Goal: Task Accomplishment & Management: Use online tool/utility

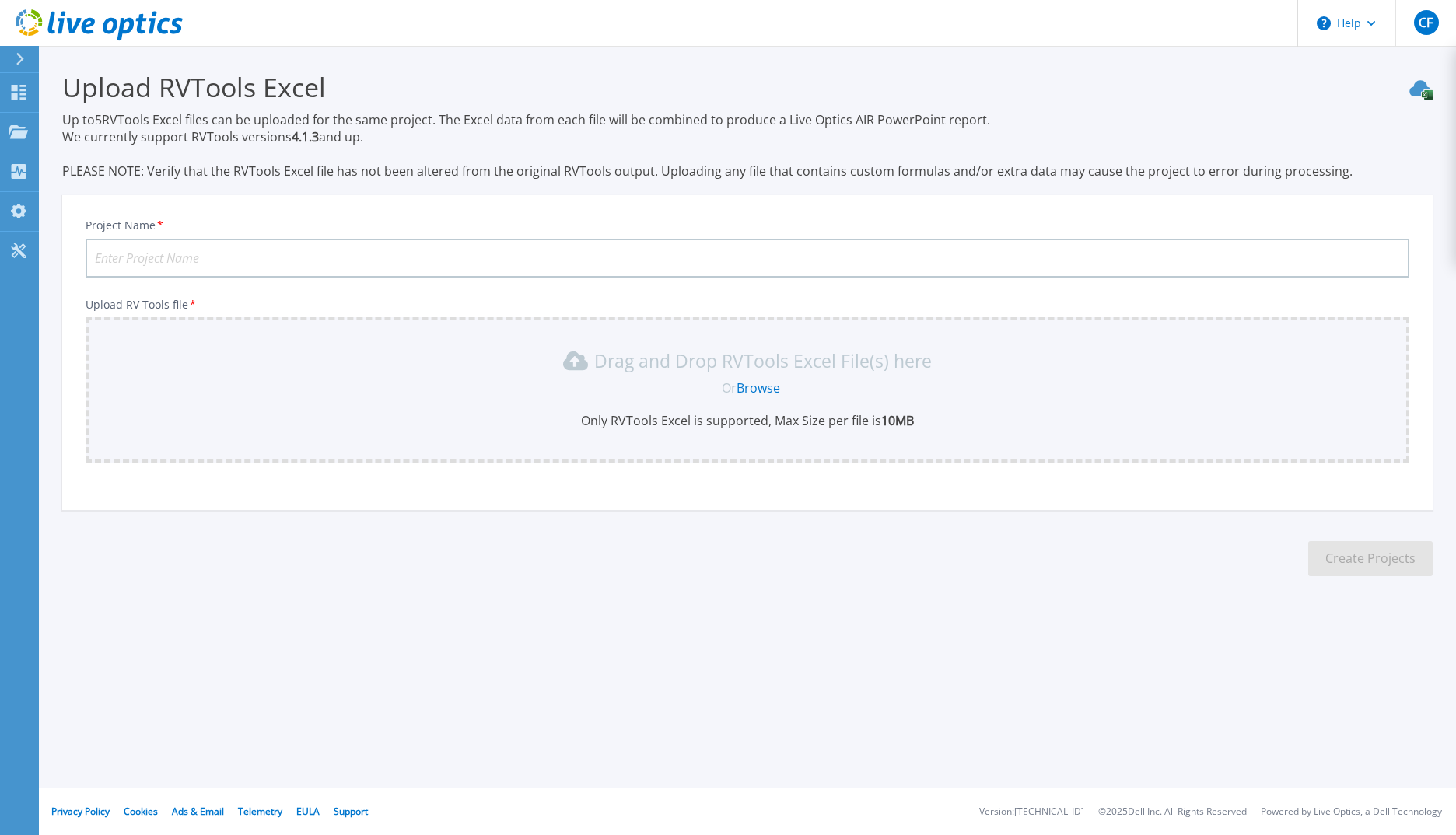
click at [163, 252] on input "Project Name *" at bounding box center [748, 258] width 1324 height 39
type input "Data DomainPPDM refresh"
click at [766, 391] on link "Browse" at bounding box center [759, 387] width 44 height 17
click at [769, 392] on link "Browse" at bounding box center [759, 387] width 44 height 17
click at [88, 131] on div "Projects" at bounding box center [72, 133] width 64 height 40
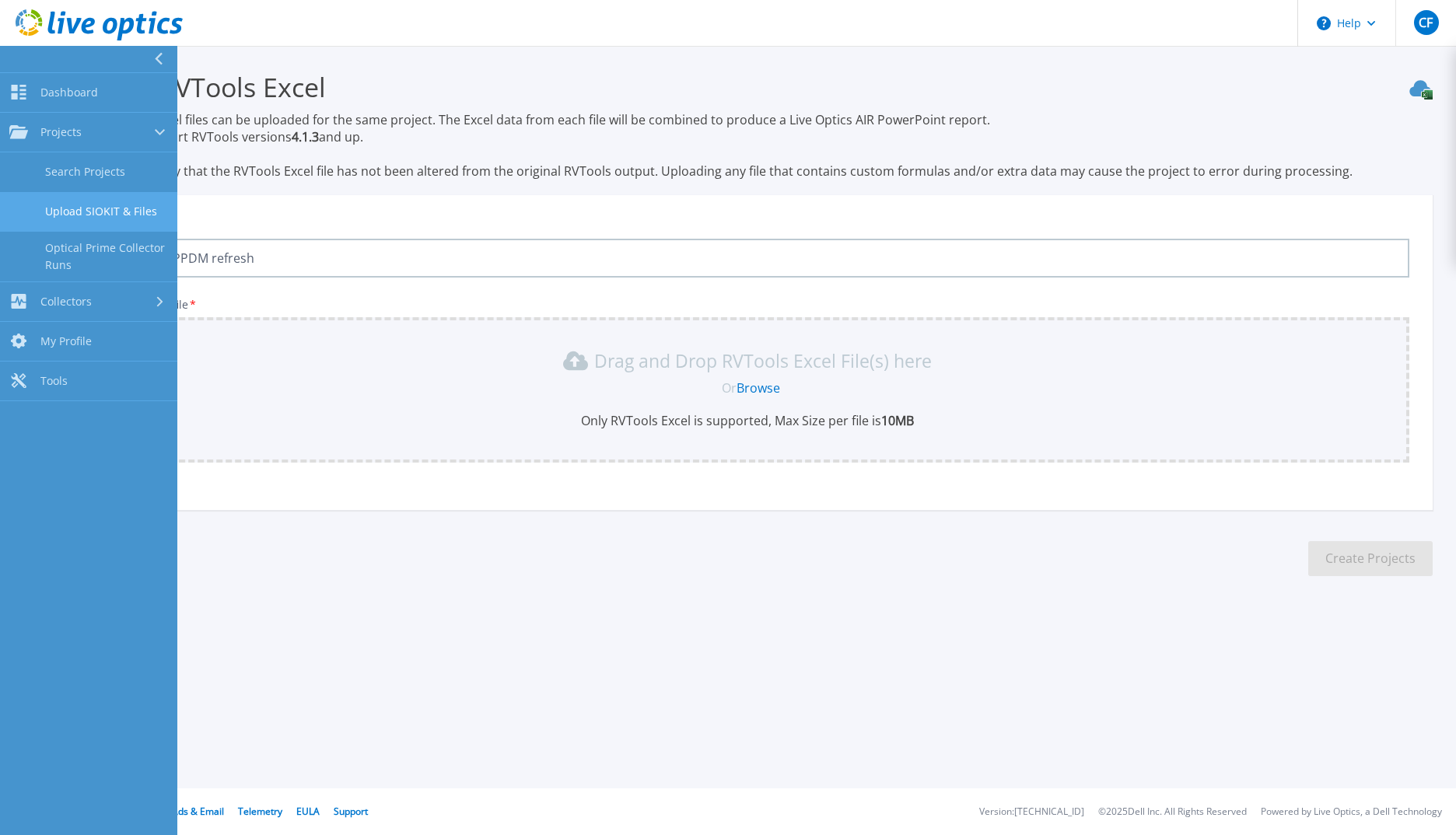
click at [115, 217] on link "Upload SIOKIT & Files" at bounding box center [88, 212] width 178 height 40
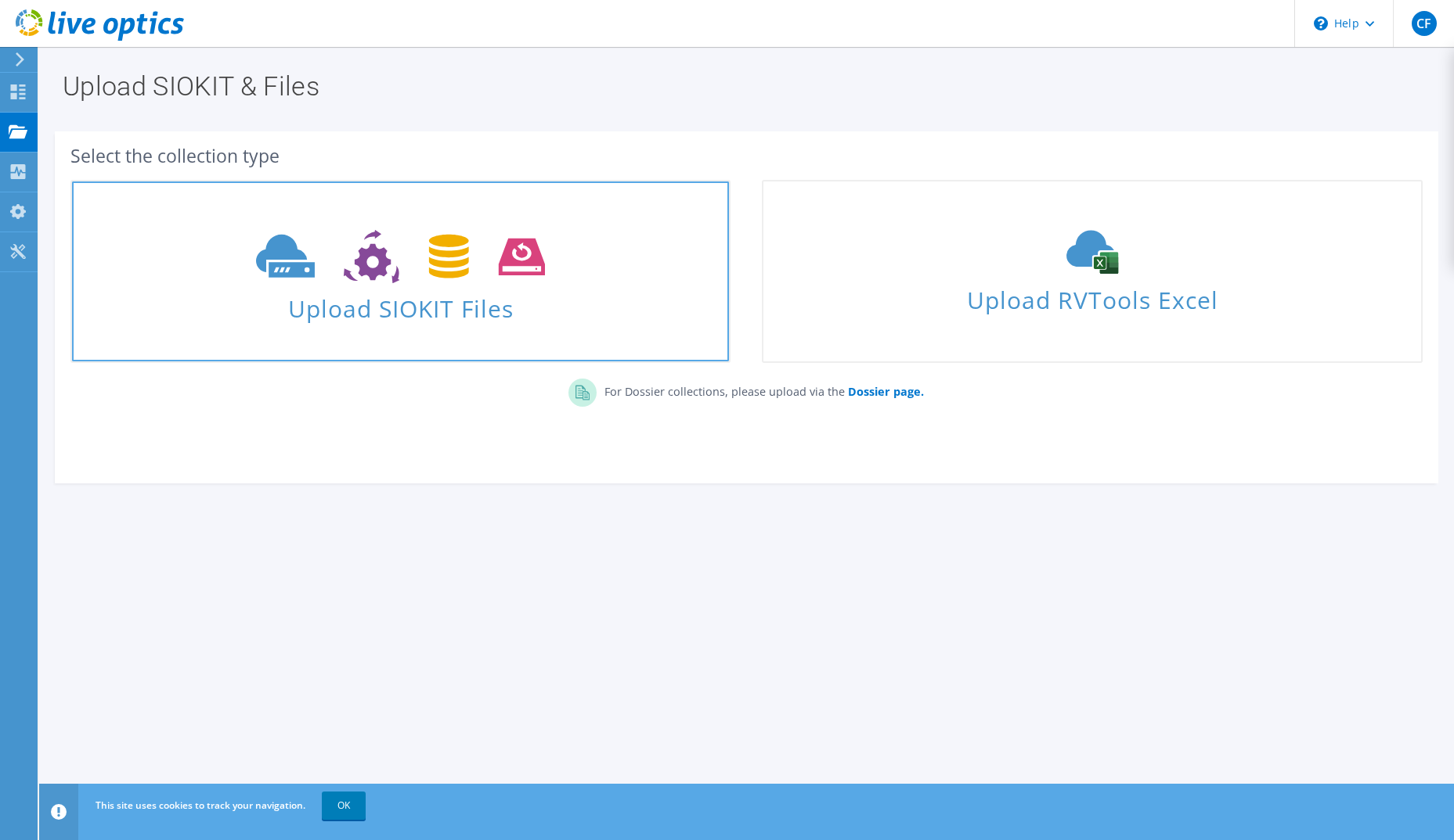
click at [530, 306] on span "Upload SIOKIT Files" at bounding box center [401, 304] width 657 height 34
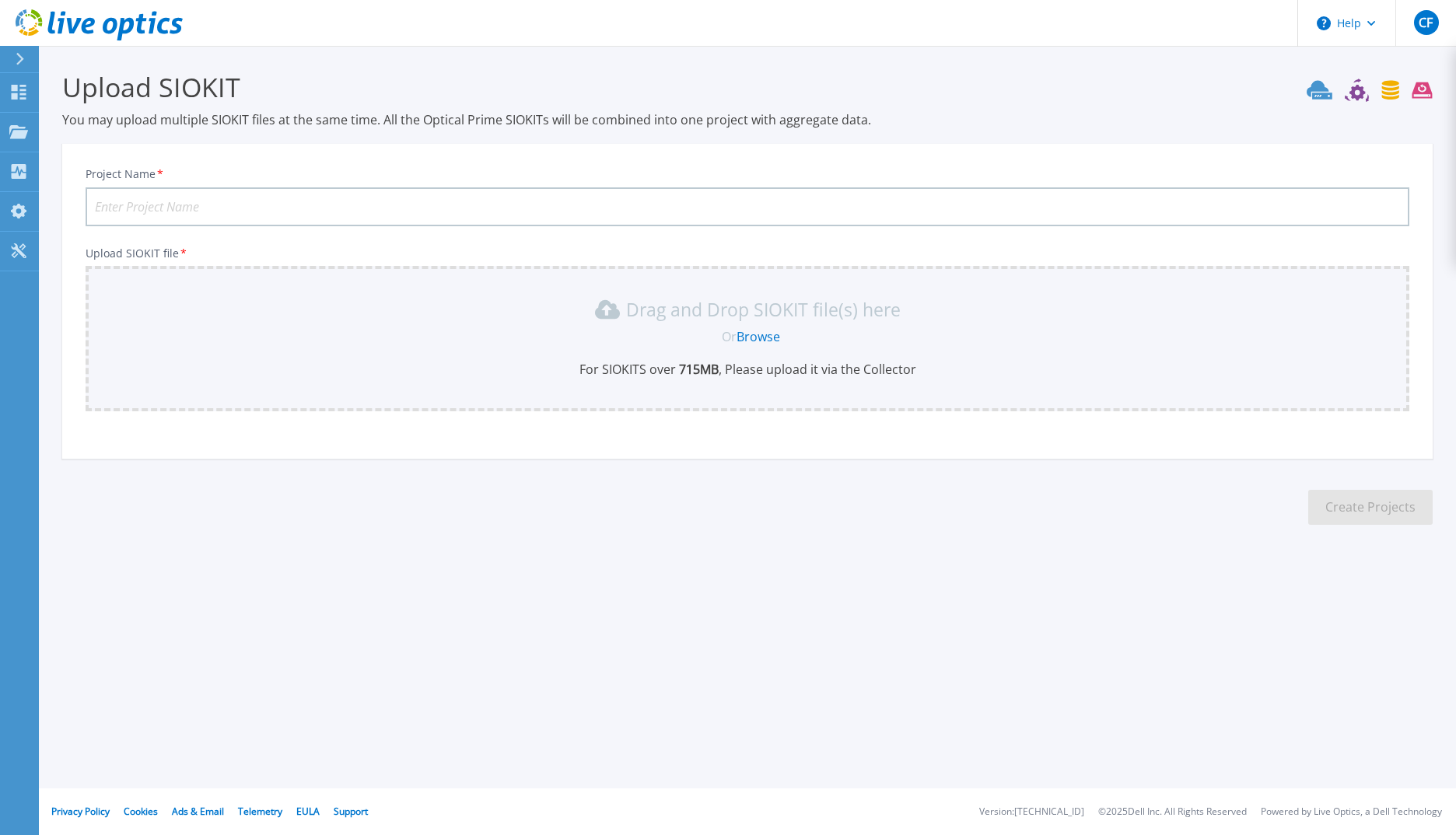
click at [762, 337] on link "Browse" at bounding box center [759, 336] width 44 height 17
click at [17, 50] on div at bounding box center [26, 58] width 25 height 26
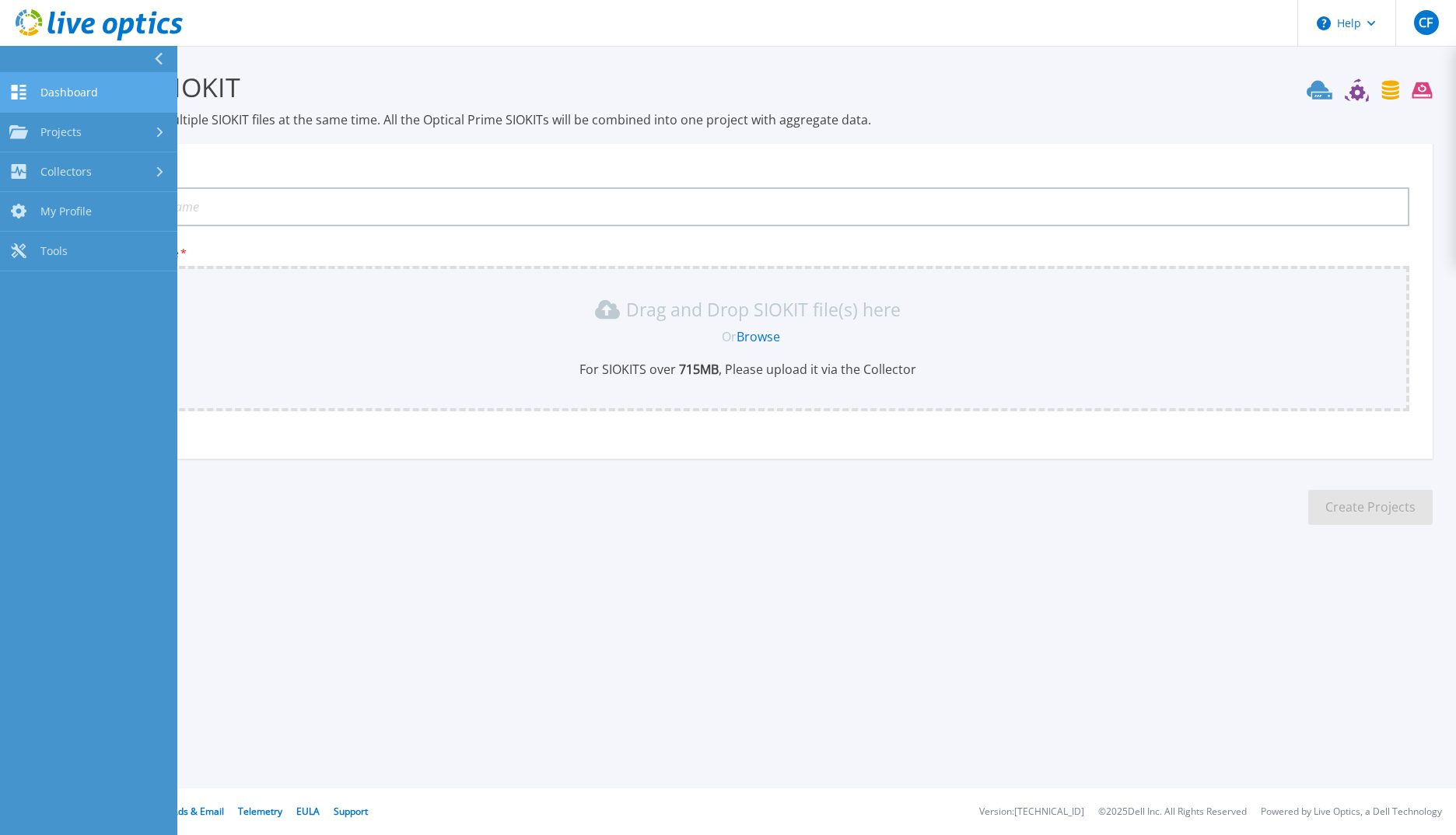
click at [61, 97] on span "Dashboard" at bounding box center [68, 92] width 57 height 14
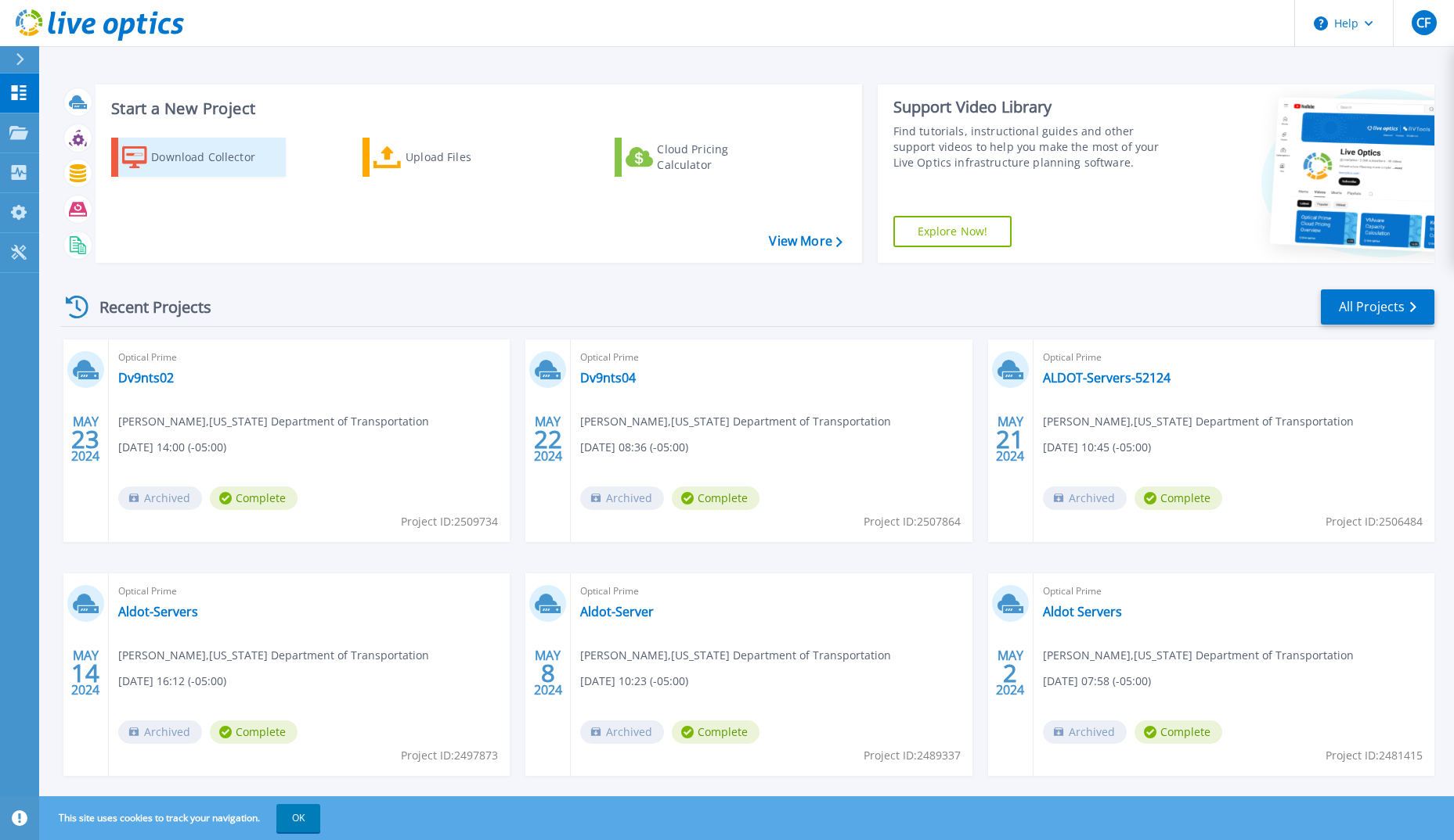
click at [157, 162] on div "Download Collector" at bounding box center [214, 157] width 126 height 31
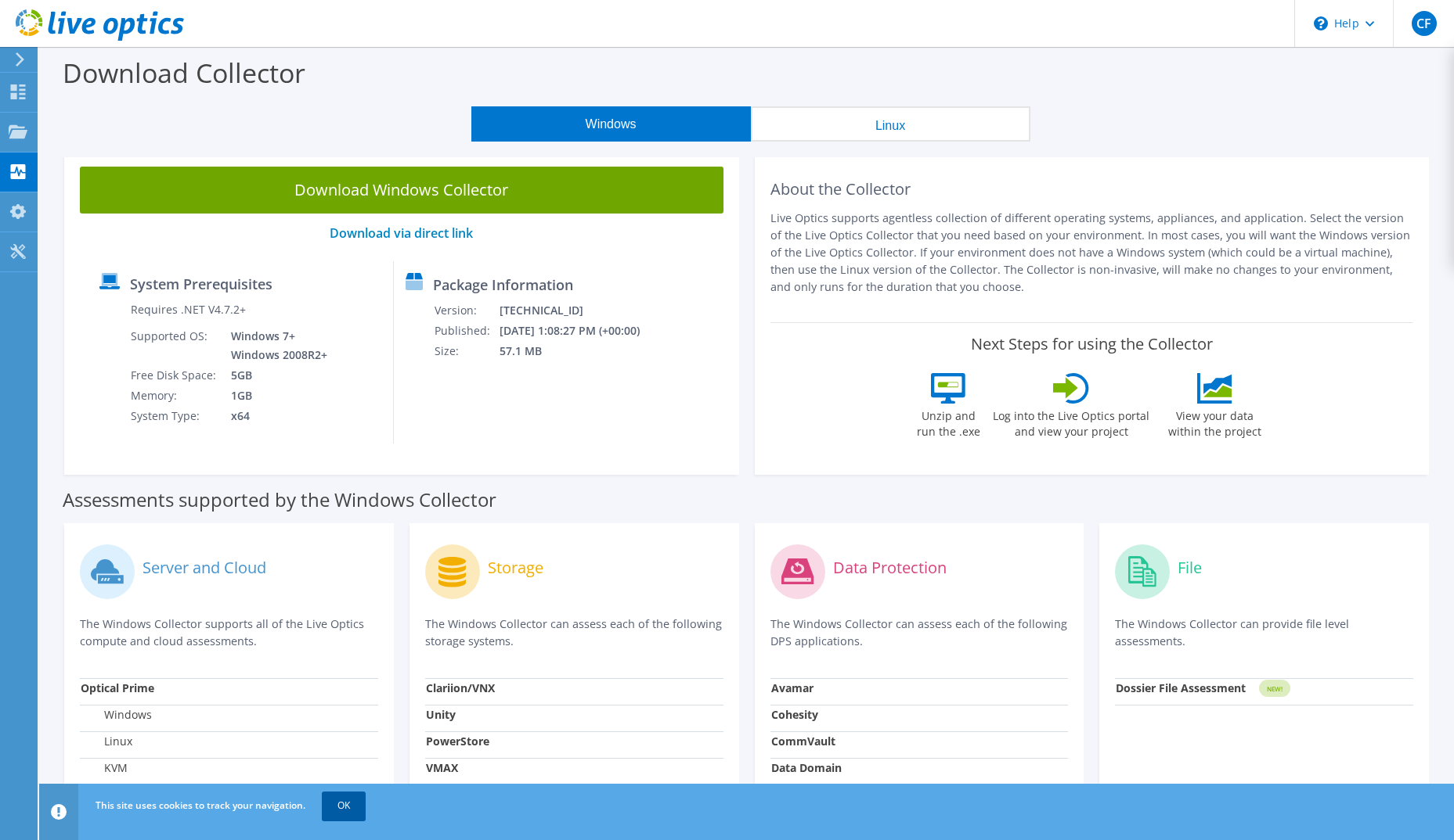
click at [339, 802] on link "OK" at bounding box center [344, 806] width 44 height 28
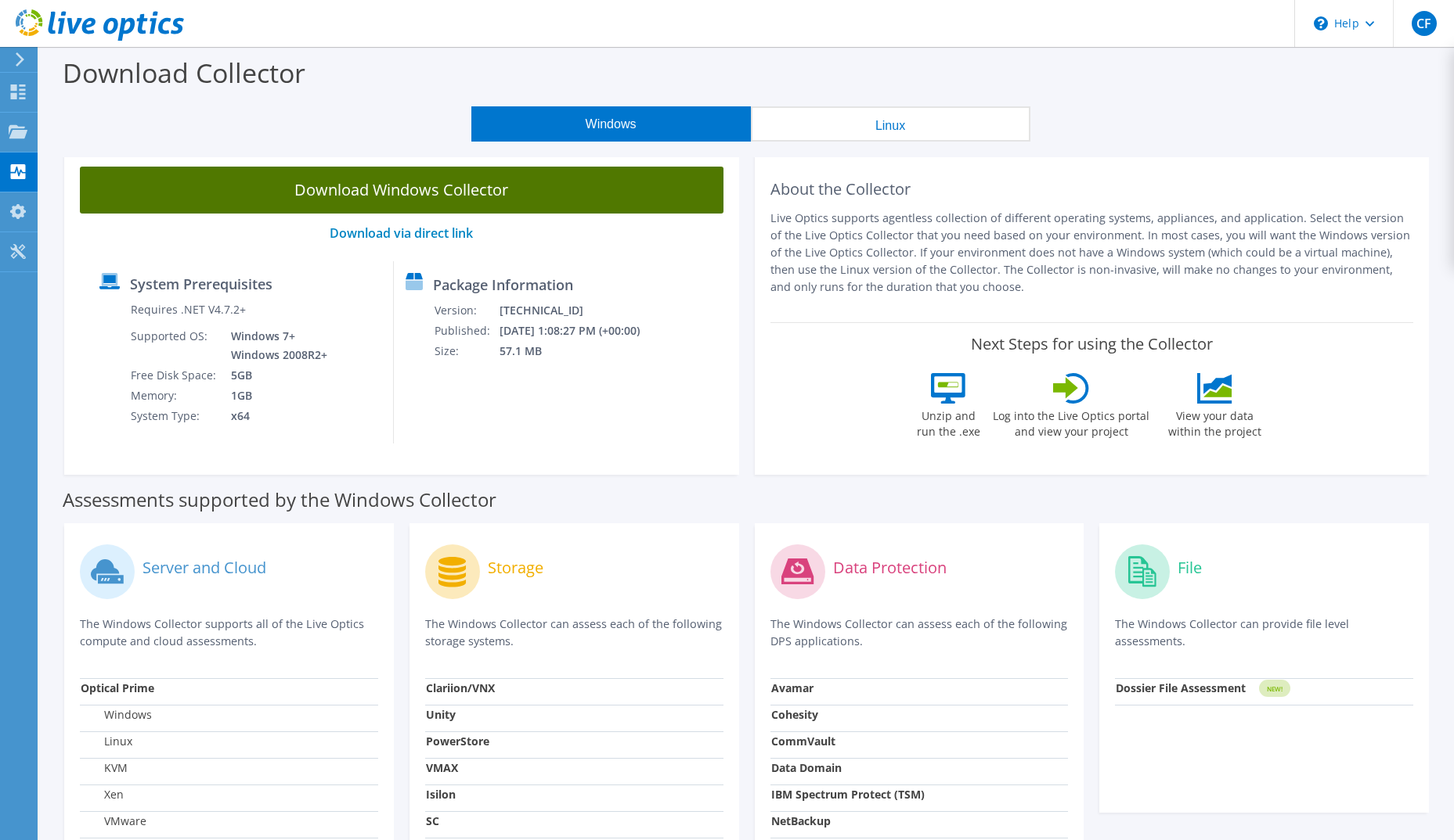
click at [449, 181] on link "Download Windows Collector" at bounding box center [401, 190] width 643 height 47
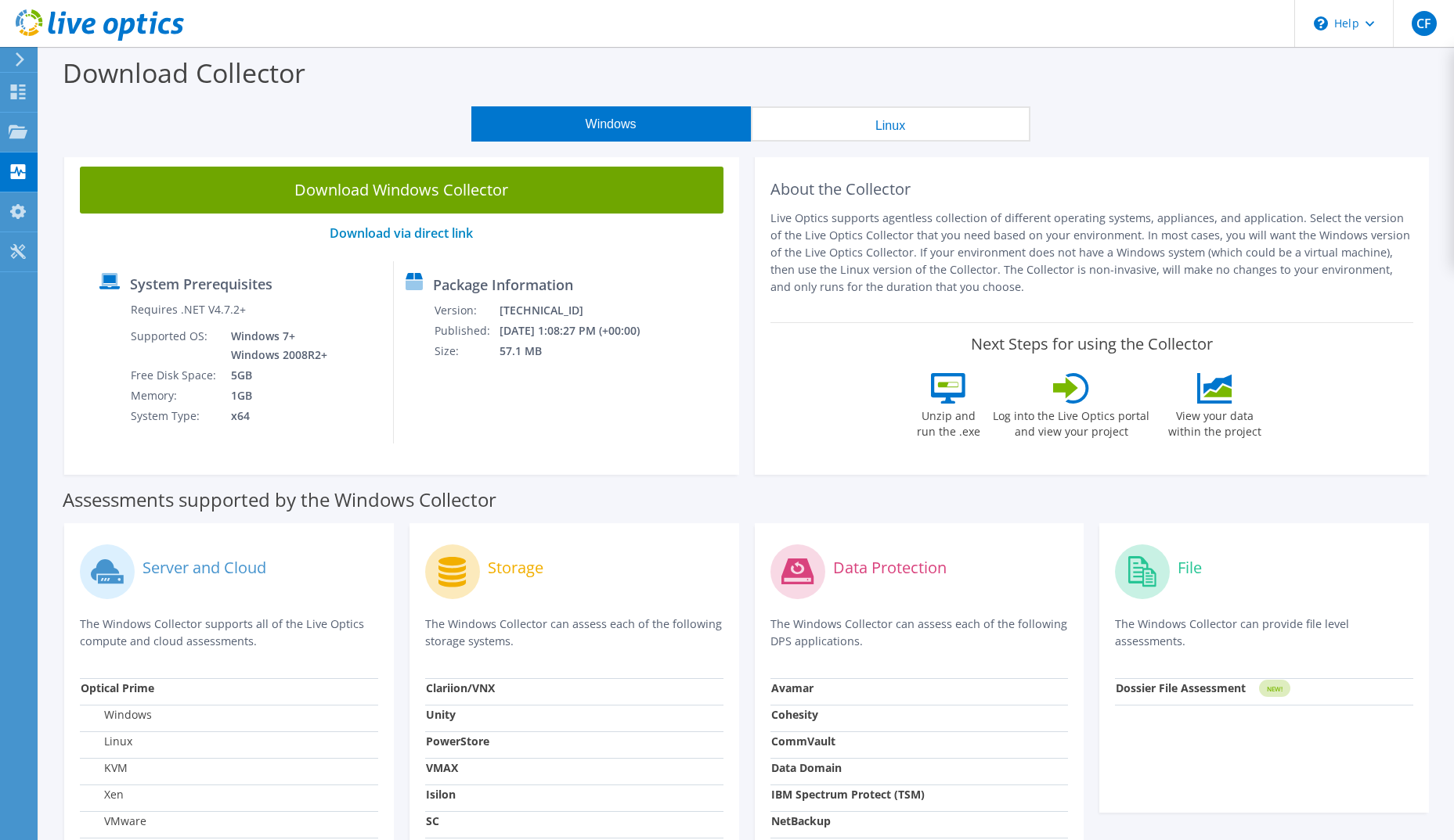
click at [1208, 691] on strong "Dossier File Assessment" at bounding box center [1181, 688] width 130 height 15
drag, startPoint x: 1208, startPoint y: 691, endPoint x: 1145, endPoint y: 575, distance: 132.0
click at [1149, 585] on icon at bounding box center [1142, 571] width 28 height 30
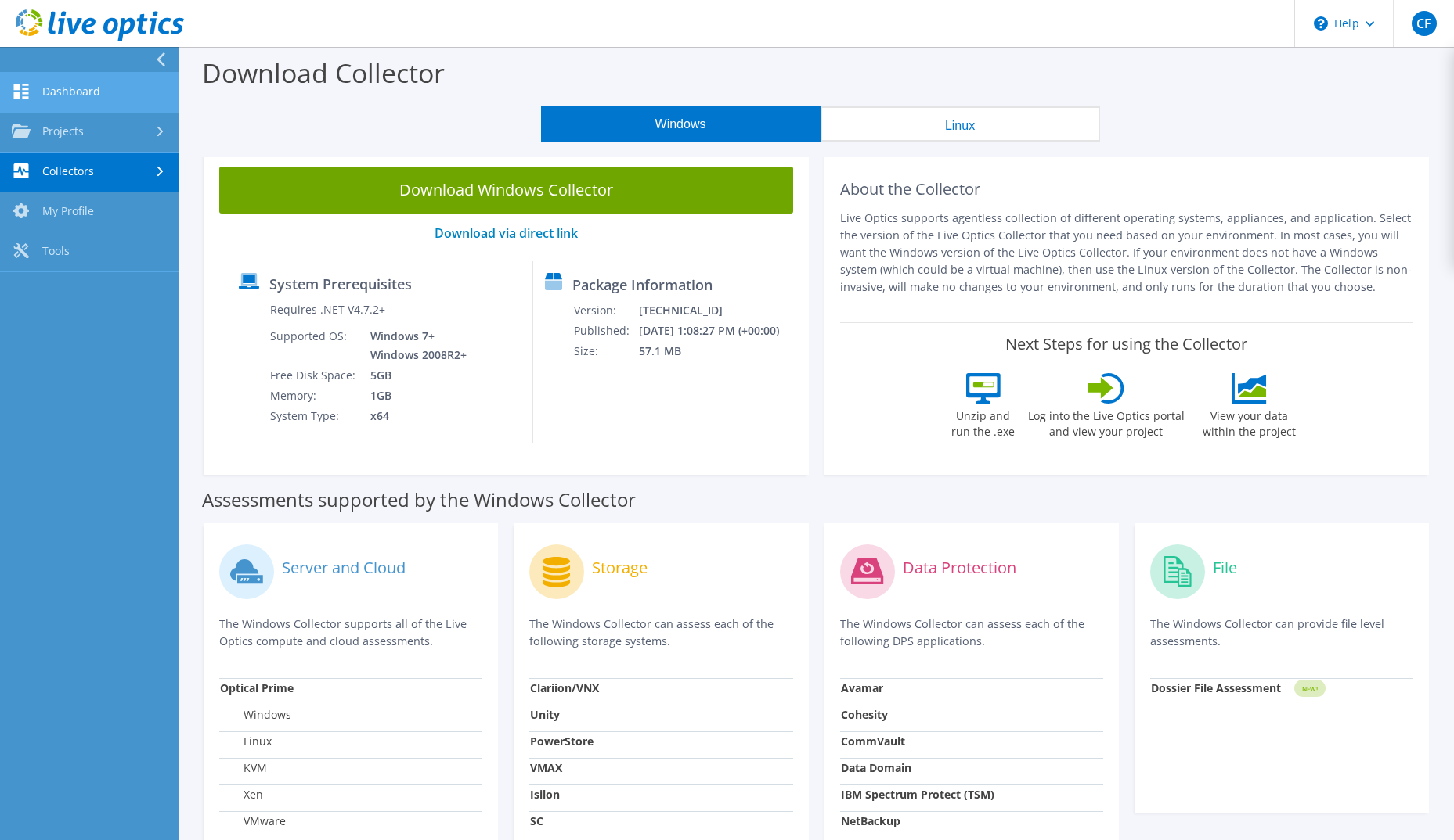
click at [119, 104] on link "Dashboard" at bounding box center [89, 93] width 179 height 40
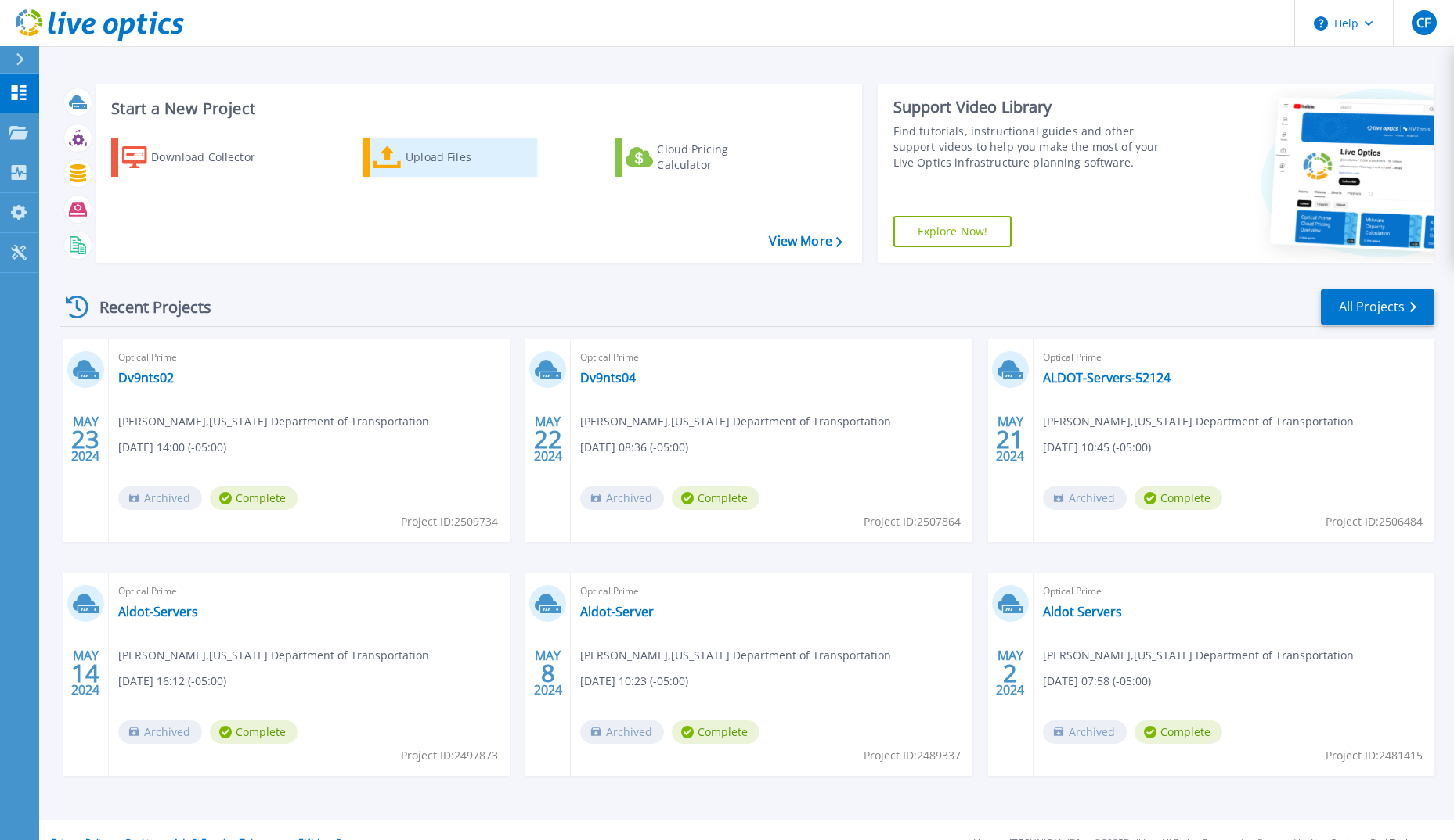
click at [420, 146] on div "Upload Files" at bounding box center [468, 157] width 126 height 31
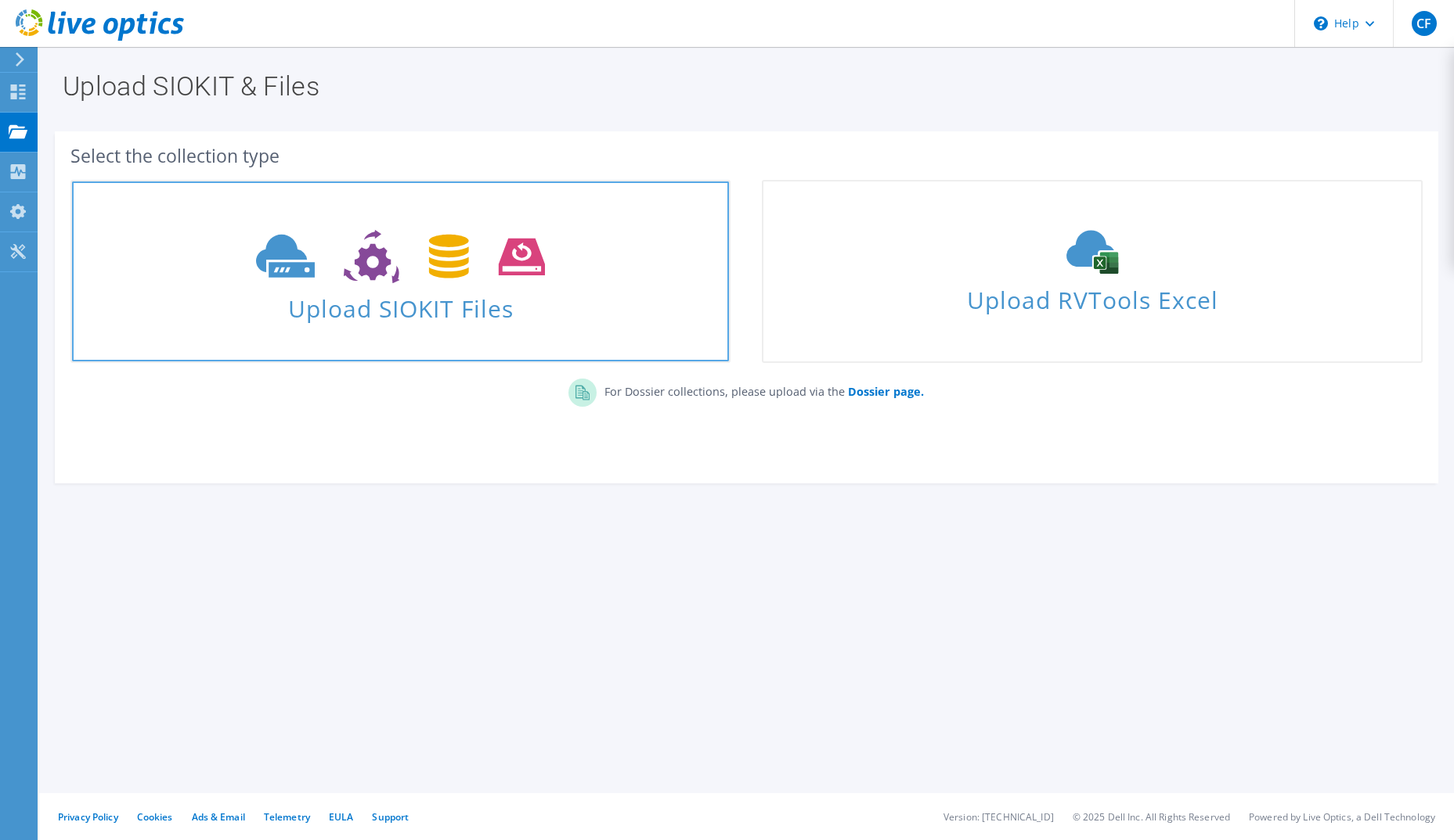
click at [339, 291] on span "Upload SIOKIT Files" at bounding box center [401, 304] width 657 height 34
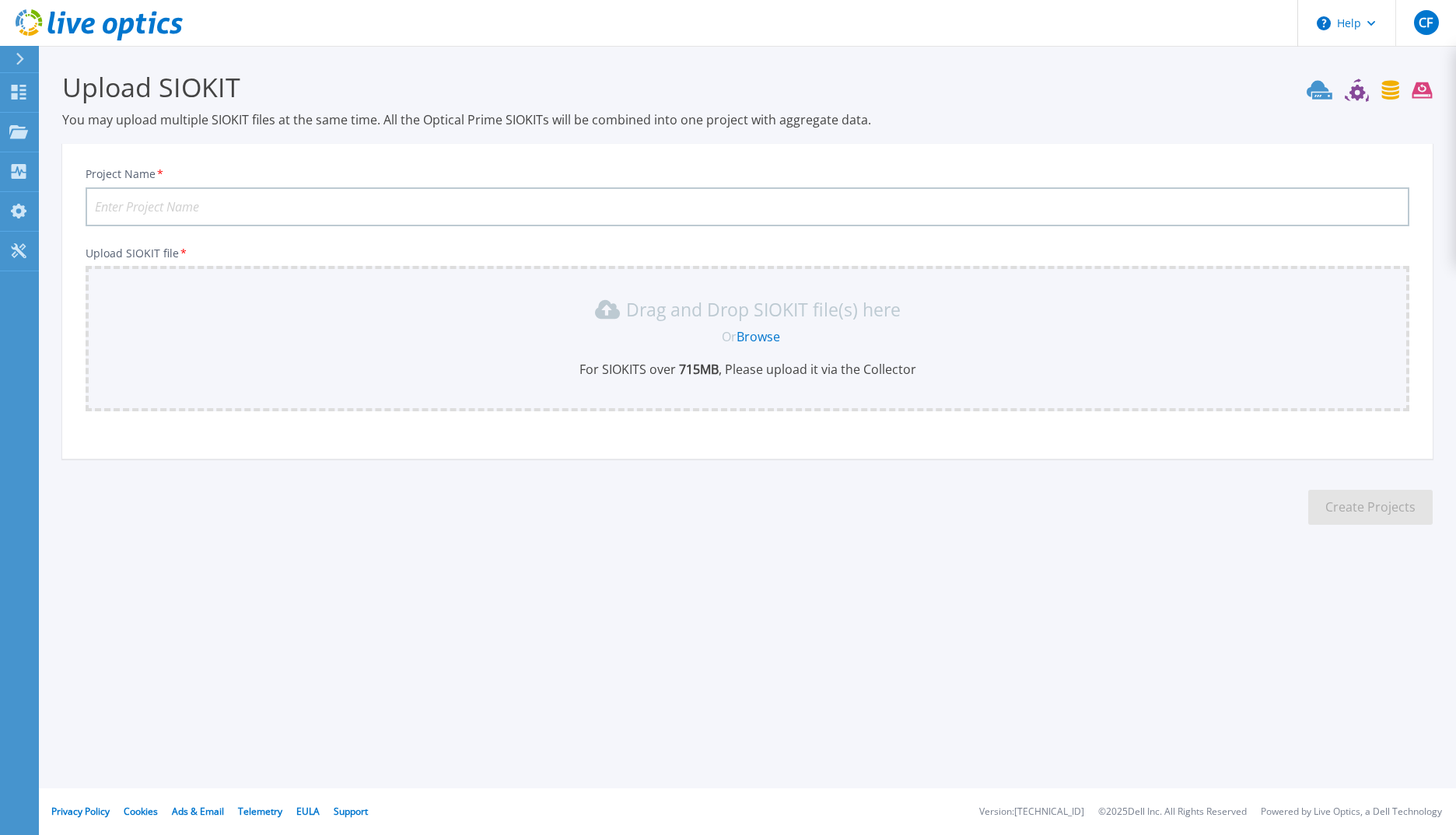
click at [269, 211] on input "Project Name *" at bounding box center [748, 207] width 1324 height 39
type input "Dv1dds01"
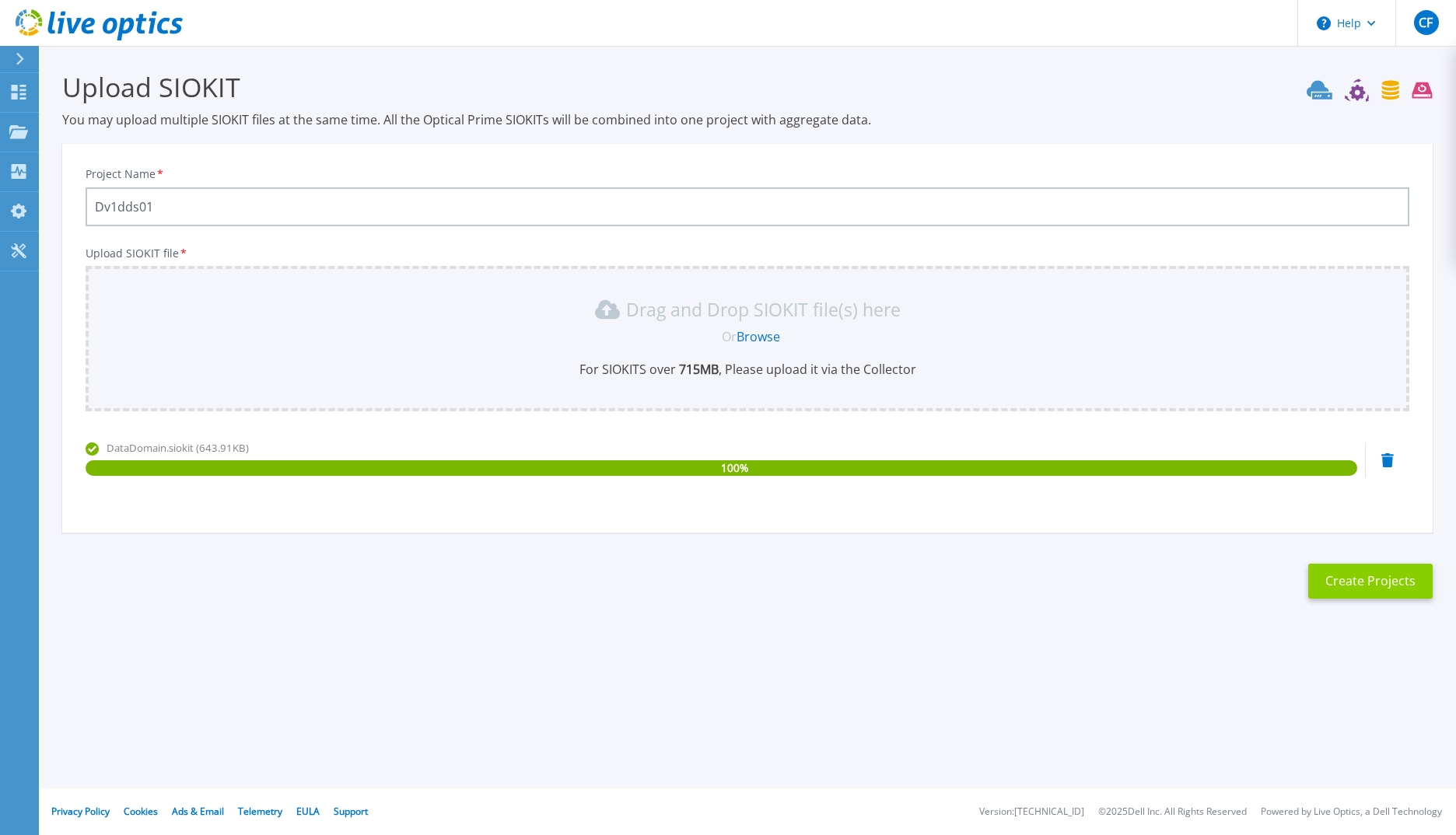
click at [1392, 582] on button "Create Projects" at bounding box center [1370, 582] width 125 height 35
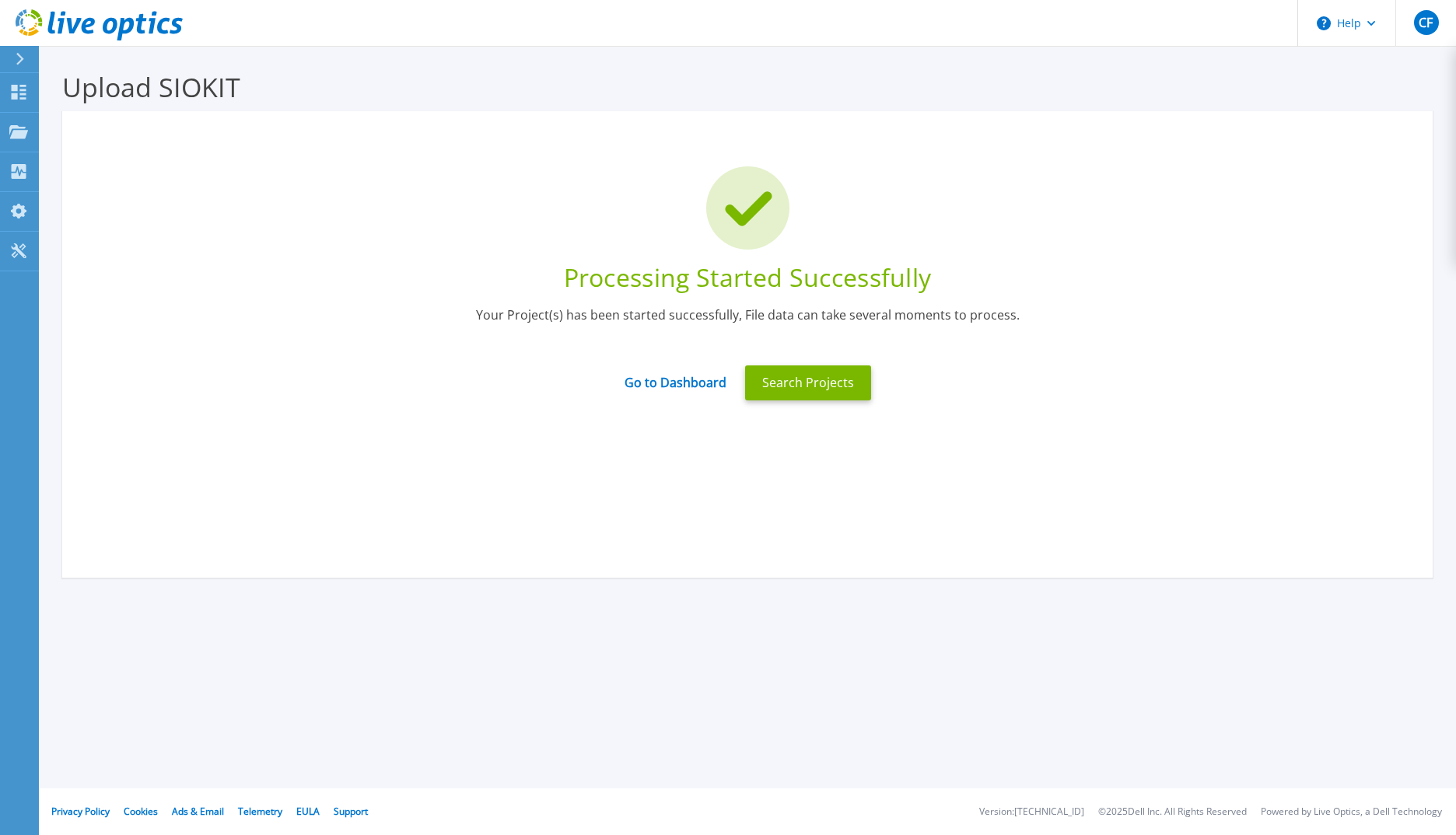
click at [697, 395] on div "Go to Dashboard" at bounding box center [676, 383] width 120 height 33
click at [696, 376] on link "Go to Dashboard" at bounding box center [676, 377] width 102 height 30
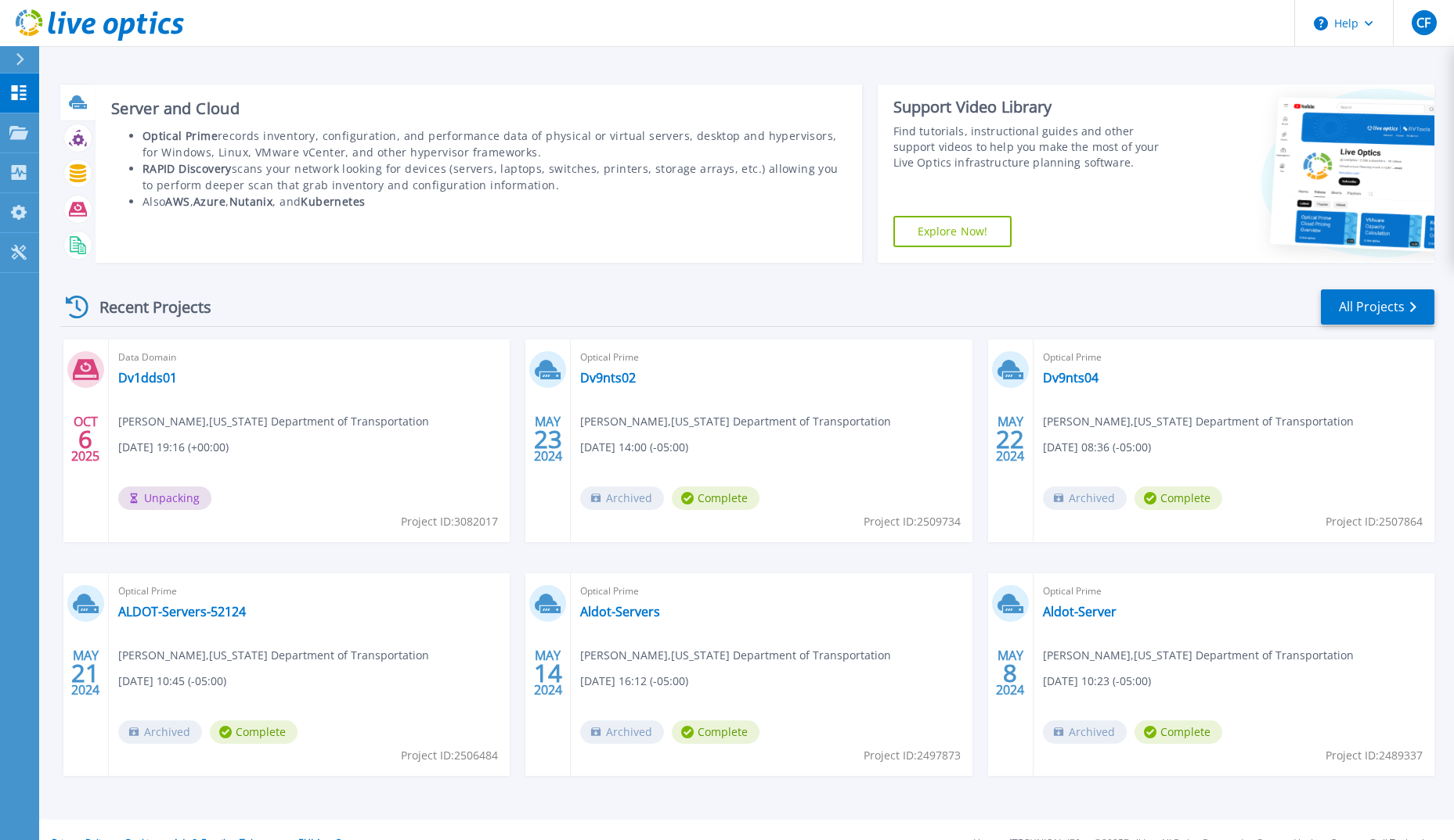
click at [81, 100] on icon at bounding box center [76, 101] width 16 height 12
